Goal: Information Seeking & Learning: Learn about a topic

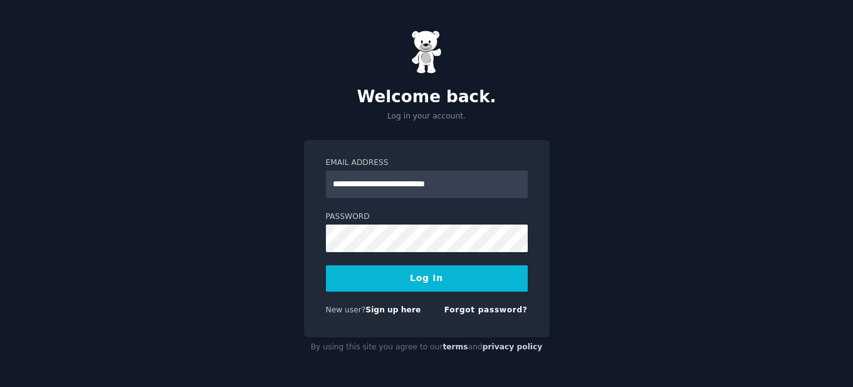
type input "**********"
click at [326, 265] on button "Log In" at bounding box center [427, 278] width 202 height 26
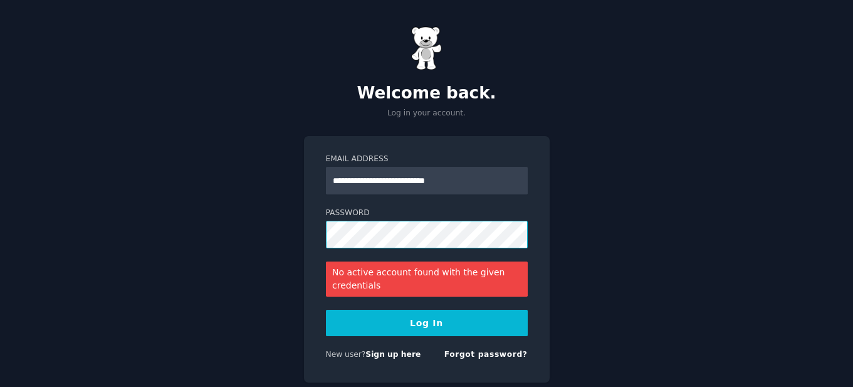
click at [326, 310] on button "Log In" at bounding box center [427, 323] width 202 height 26
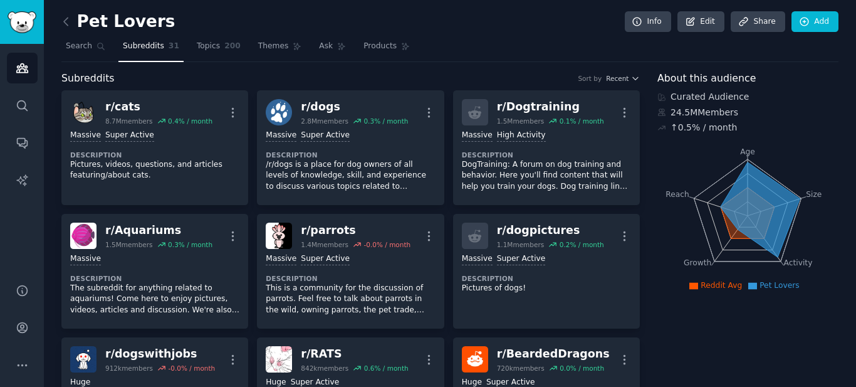
click at [72, 19] on link at bounding box center [69, 22] width 16 height 20
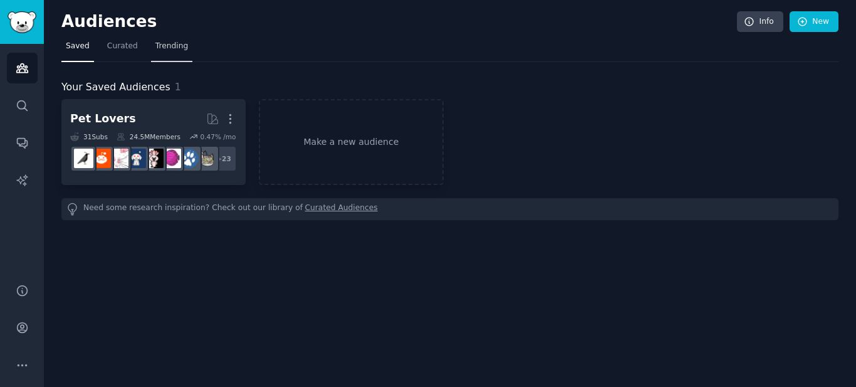
click at [157, 51] on span "Trending" at bounding box center [171, 46] width 33 height 11
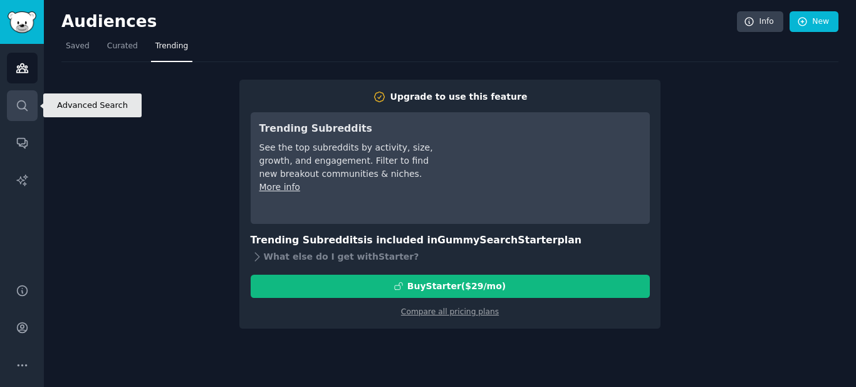
click at [32, 90] on link "Search" at bounding box center [22, 105] width 31 height 31
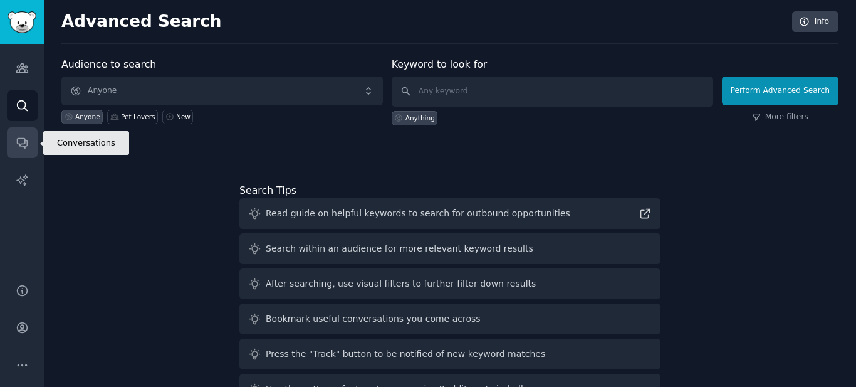
click at [34, 149] on link "Conversations" at bounding box center [22, 142] width 31 height 31
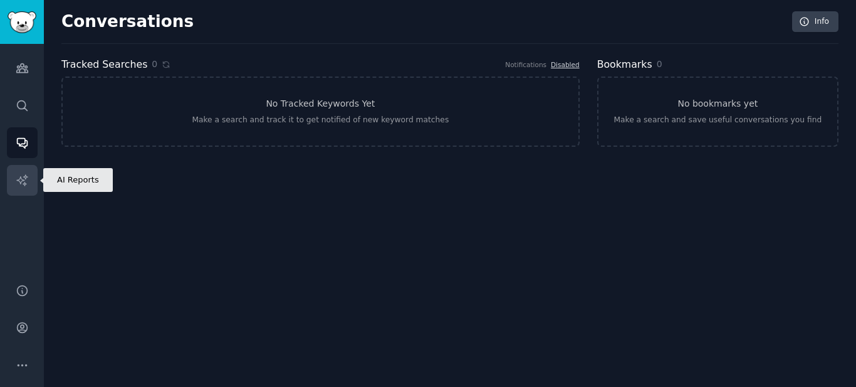
click at [14, 183] on link "AI Reports" at bounding box center [22, 180] width 31 height 31
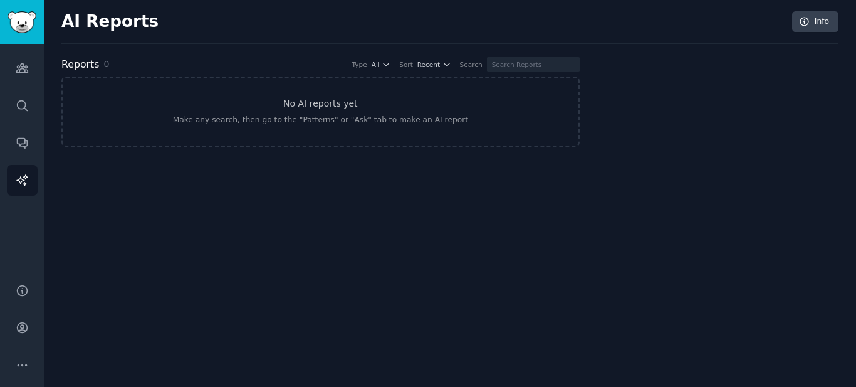
click at [0, 75] on div "Audiences Search Conversations AI Reports" at bounding box center [22, 156] width 44 height 224
click at [12, 75] on link "Audiences" at bounding box center [22, 68] width 31 height 31
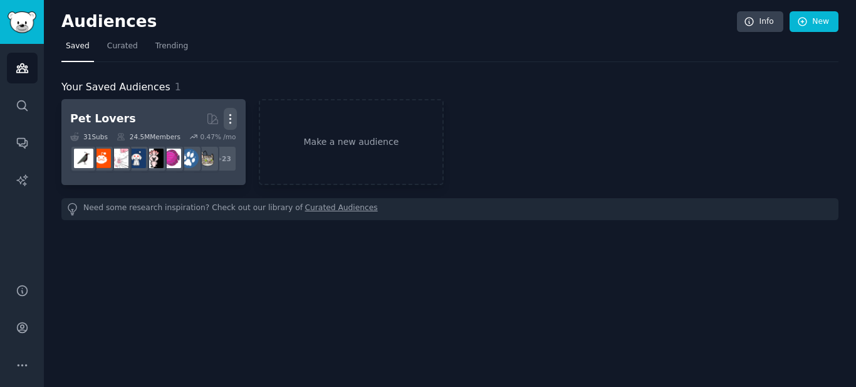
click at [234, 118] on icon "button" at bounding box center [230, 118] width 13 height 13
click at [199, 146] on p "Delete" at bounding box center [196, 145] width 29 height 13
click at [189, 144] on p "Delete" at bounding box center [196, 145] width 29 height 13
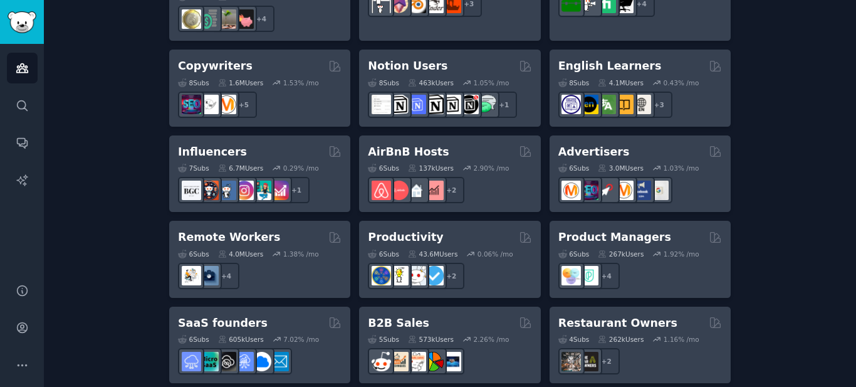
scroll to position [973, 0]
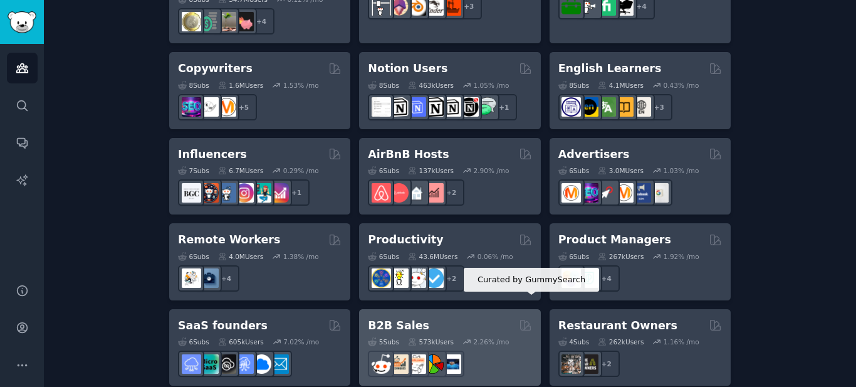
click at [520, 320] on icon at bounding box center [525, 325] width 10 height 10
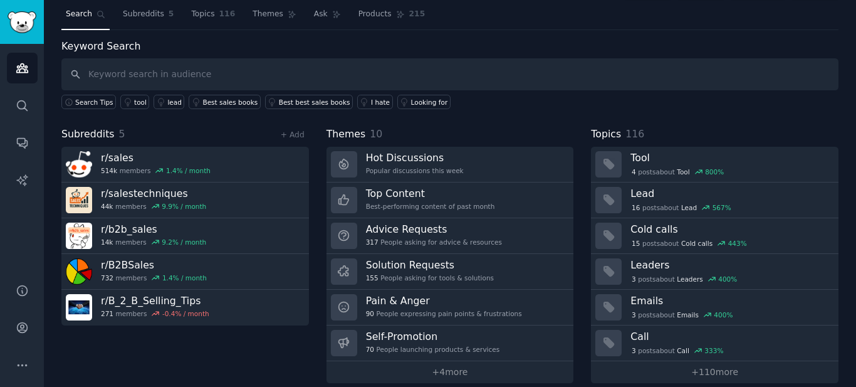
scroll to position [33, 0]
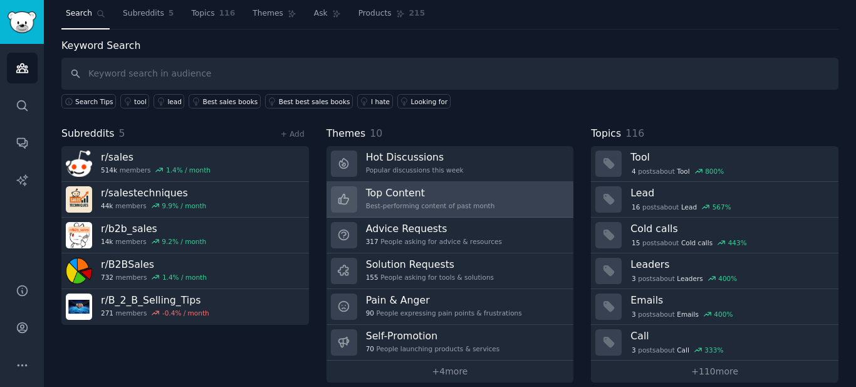
click at [390, 192] on h3 "Top Content" at bounding box center [430, 192] width 129 height 13
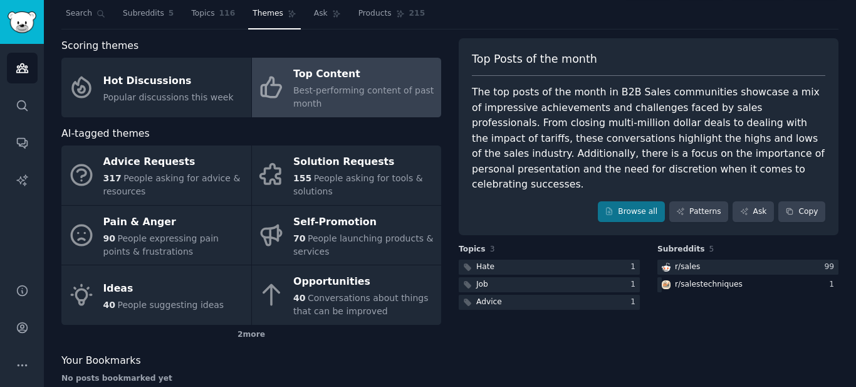
click at [624, 157] on div "The top posts of the month in B2B Sales communities showcase a mix of impressiv…" at bounding box center [649, 139] width 354 height 108
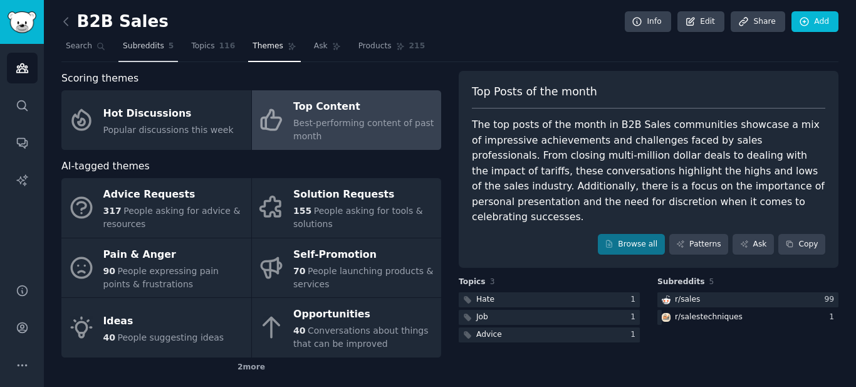
click at [146, 41] on span "Subreddits" at bounding box center [143, 46] width 41 height 11
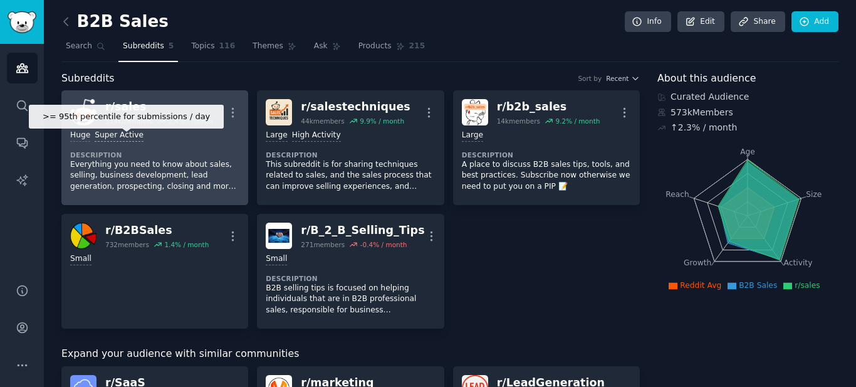
click at [119, 130] on div "Super Active" at bounding box center [119, 136] width 49 height 12
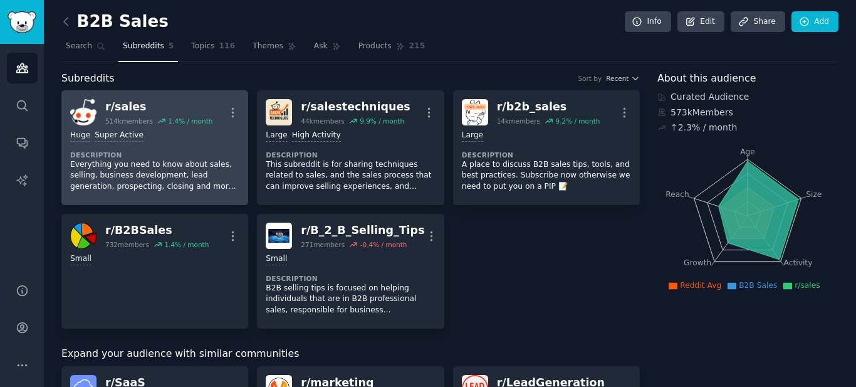
click at [154, 120] on div "514k members 1.4 % / month" at bounding box center [158, 121] width 107 height 9
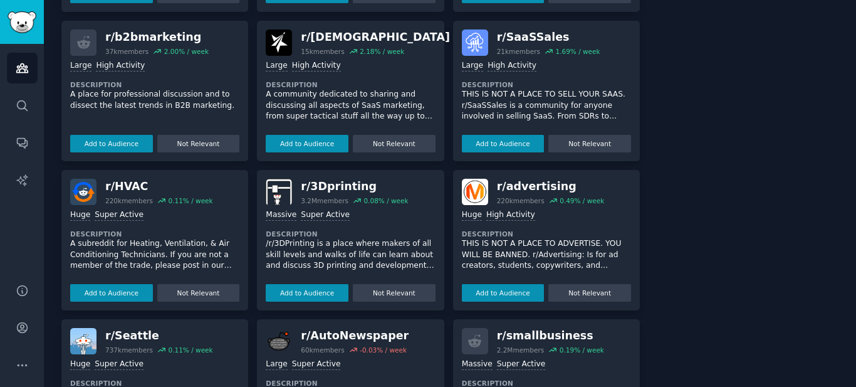
scroll to position [581, 0]
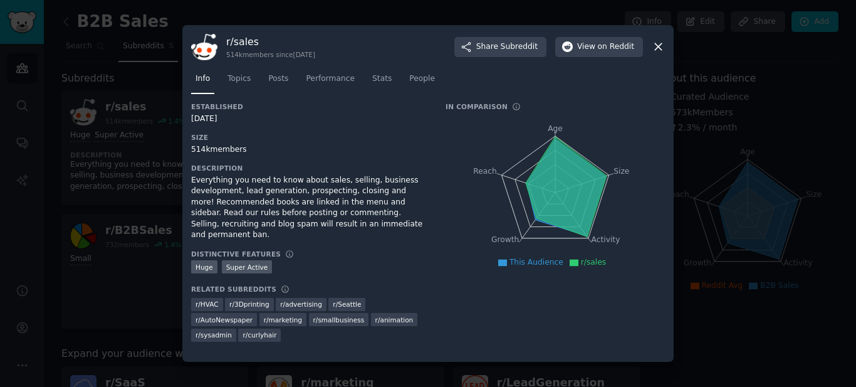
click at [666, 49] on div "r/ sales 514k members since 05/29/2008 Share Subreddit View on Reddit Info Topi…" at bounding box center [427, 193] width 491 height 337
click at [658, 49] on icon at bounding box center [658, 46] width 13 height 13
click at [616, 46] on span "on Reddit" at bounding box center [616, 46] width 36 height 11
